Goal: Task Accomplishment & Management: Complete application form

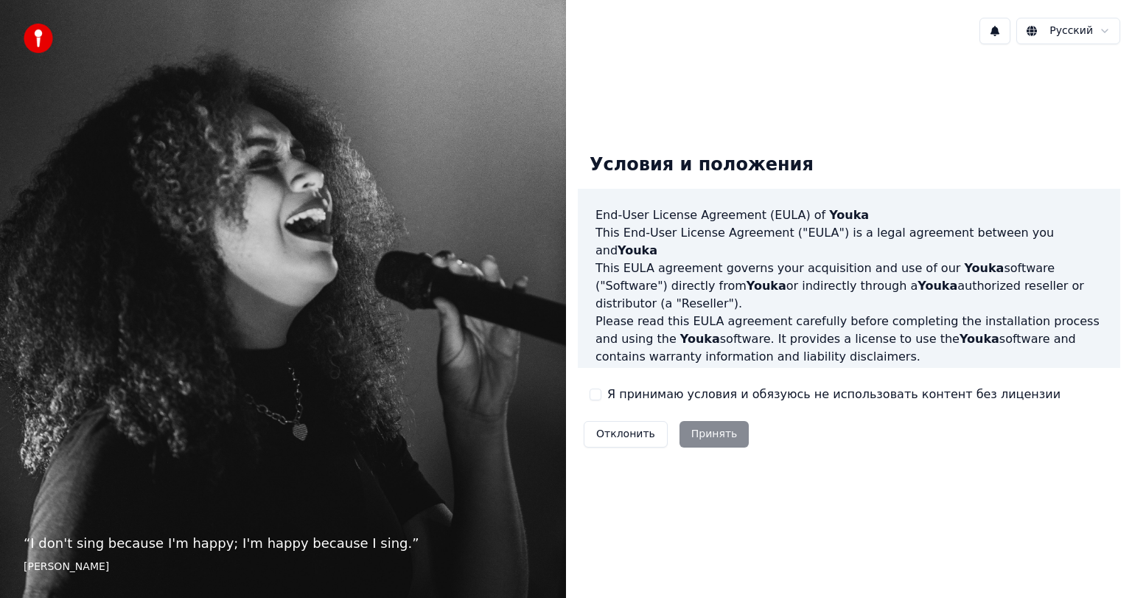
click at [728, 429] on div "Отклонить Принять" at bounding box center [666, 434] width 177 height 38
drag, startPoint x: 598, startPoint y: 384, endPoint x: 598, endPoint y: 392, distance: 8.1
click at [598, 385] on div "Условия и положения End-User License Agreement ([PERSON_NAME]) of Youka This En…" at bounding box center [849, 297] width 542 height 312
click at [596, 399] on button "Я принимаю условия и обязуюсь не использовать контент без лицензии" at bounding box center [596, 394] width 12 height 12
click at [714, 433] on button "Принять" at bounding box center [714, 434] width 70 height 27
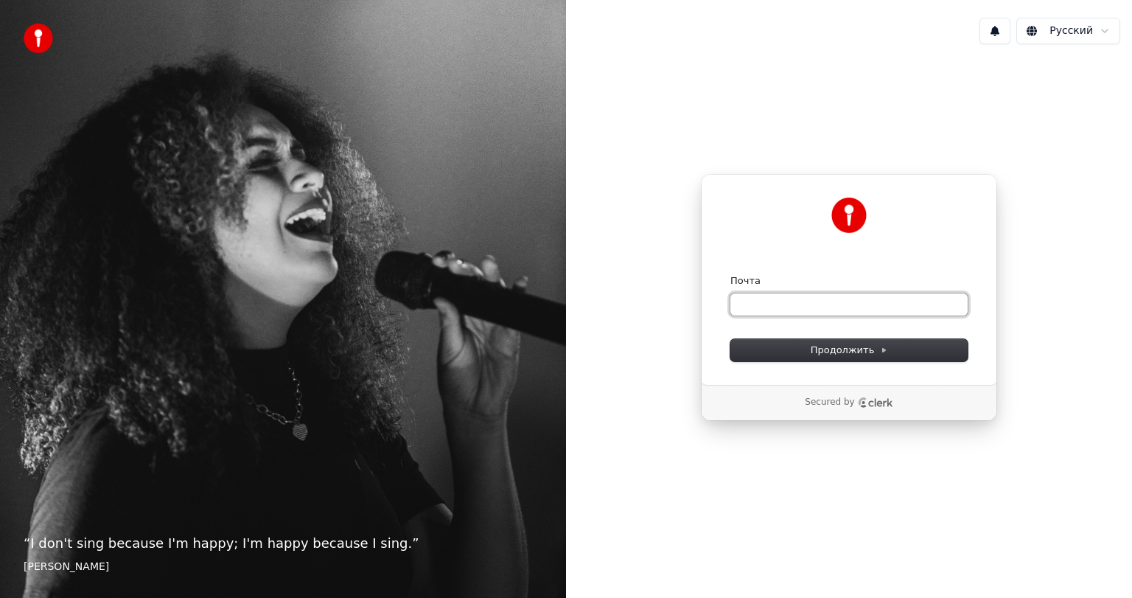
click at [796, 310] on input "Почта" at bounding box center [848, 304] width 237 height 22
click at [831, 347] on span "Продолжить" at bounding box center [849, 349] width 77 height 13
type input "**********"
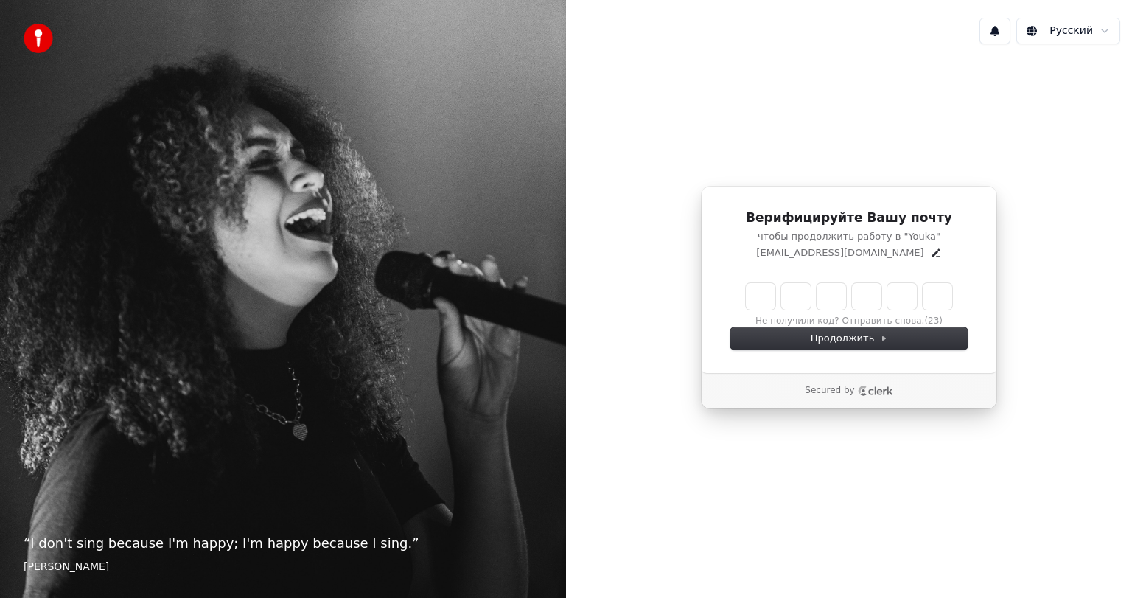
click at [884, 390] on icon "Clerk logo" at bounding box center [875, 390] width 35 height 10
